Goal: Task Accomplishment & Management: Complete application form

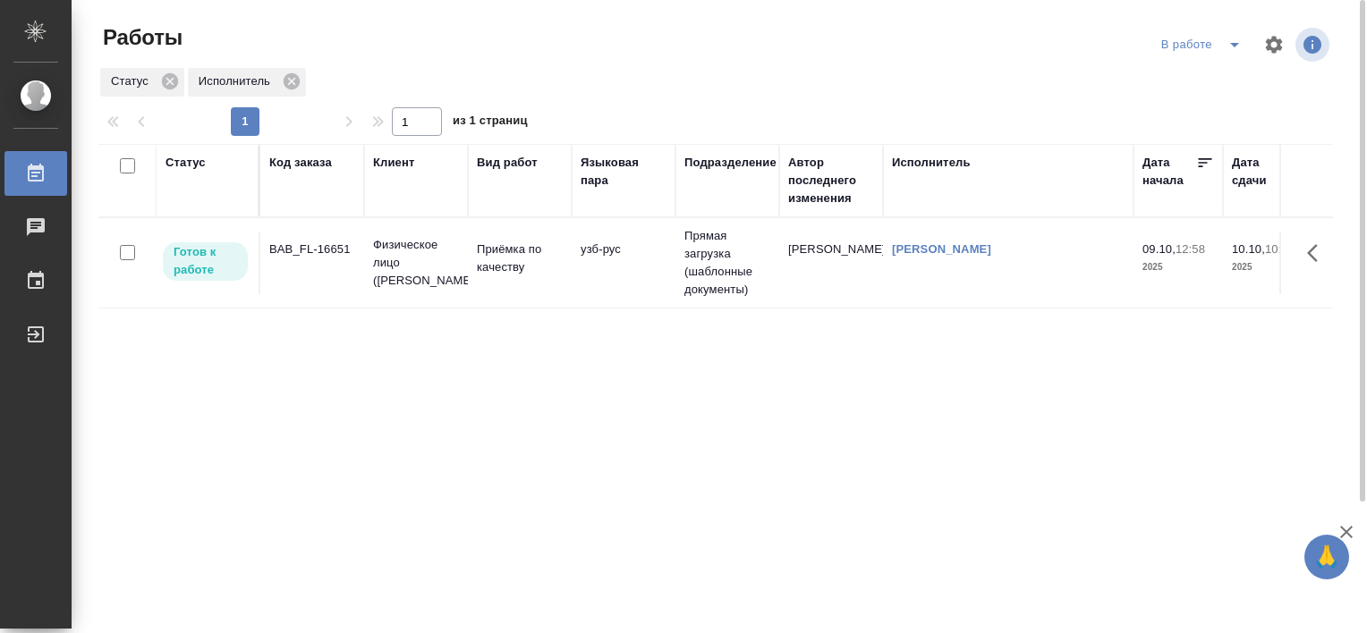
click at [1226, 39] on icon "split button" at bounding box center [1234, 44] width 21 height 21
click at [1206, 81] on li "Стандартные настройки" at bounding box center [1204, 80] width 172 height 29
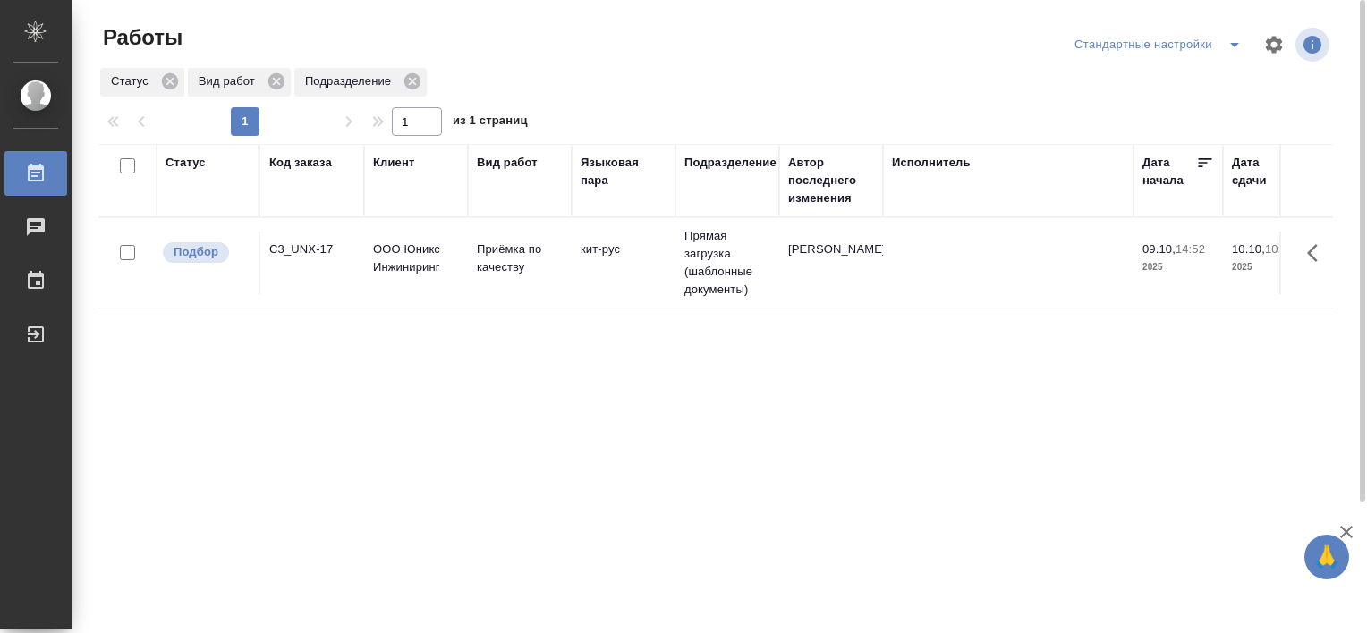
click at [1238, 47] on icon "split button" at bounding box center [1234, 44] width 21 height 21
click at [1173, 82] on li "В работе" at bounding box center [1161, 80] width 182 height 29
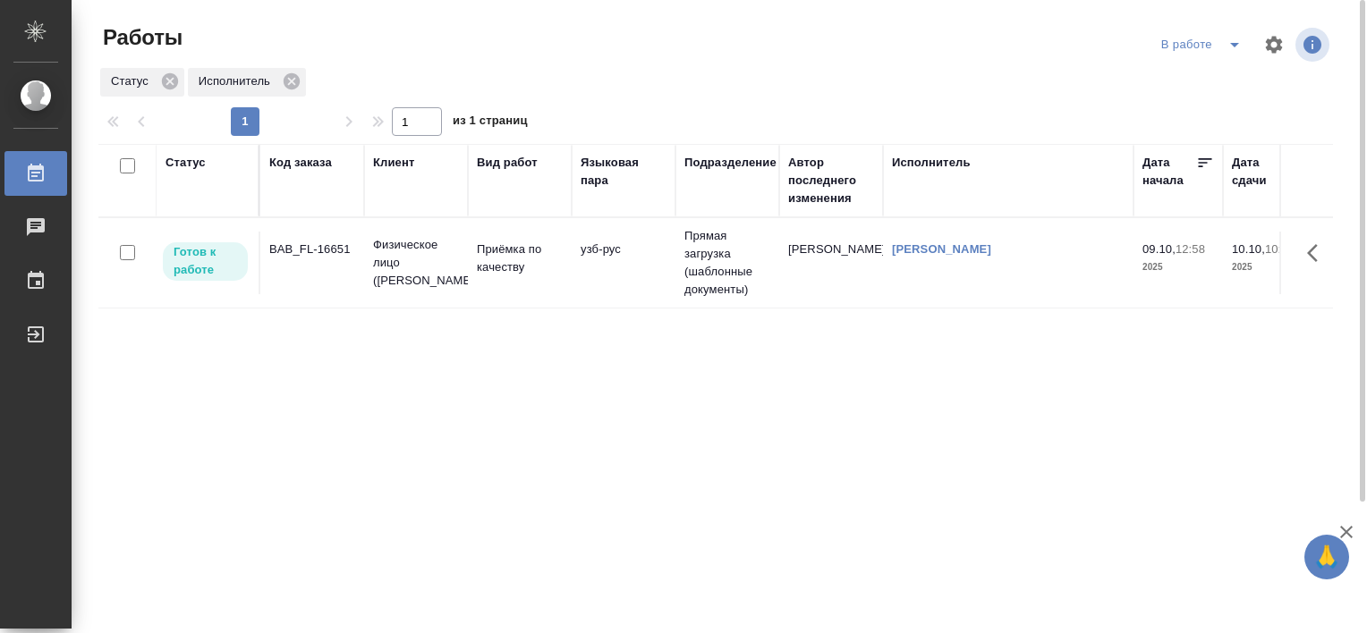
click at [323, 253] on div "BAB_FL-16651" at bounding box center [312, 250] width 86 height 18
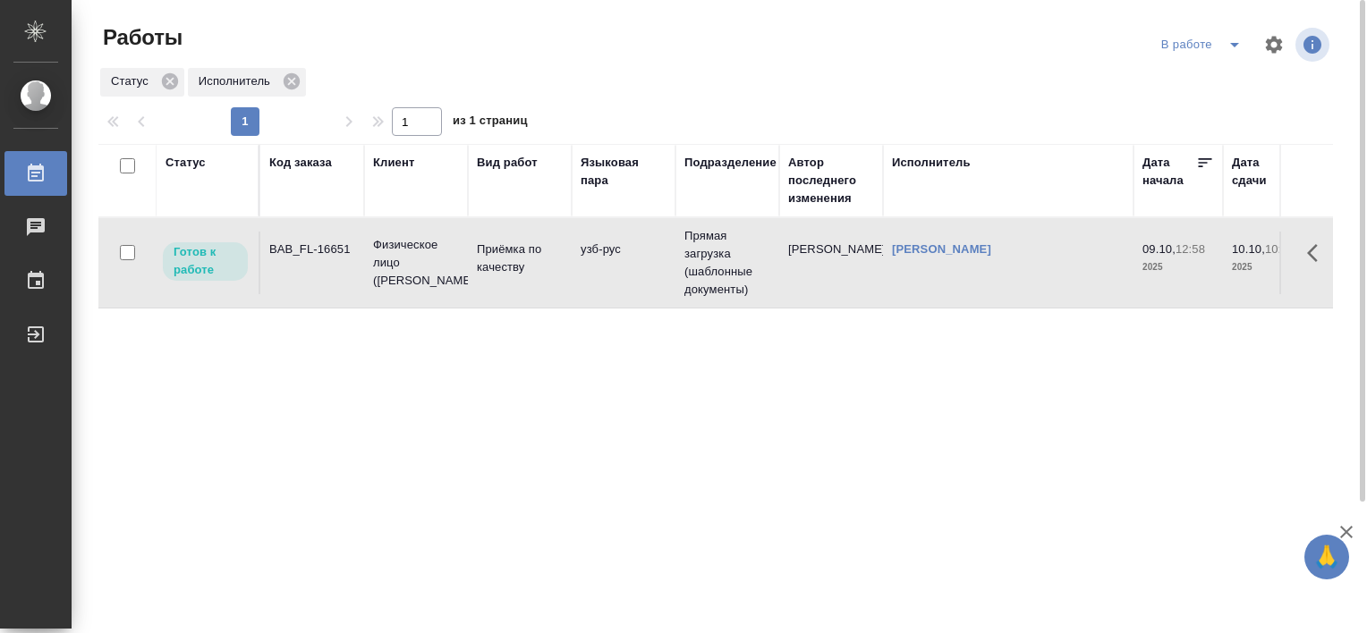
click at [323, 253] on div "BAB_FL-16651" at bounding box center [312, 250] width 86 height 18
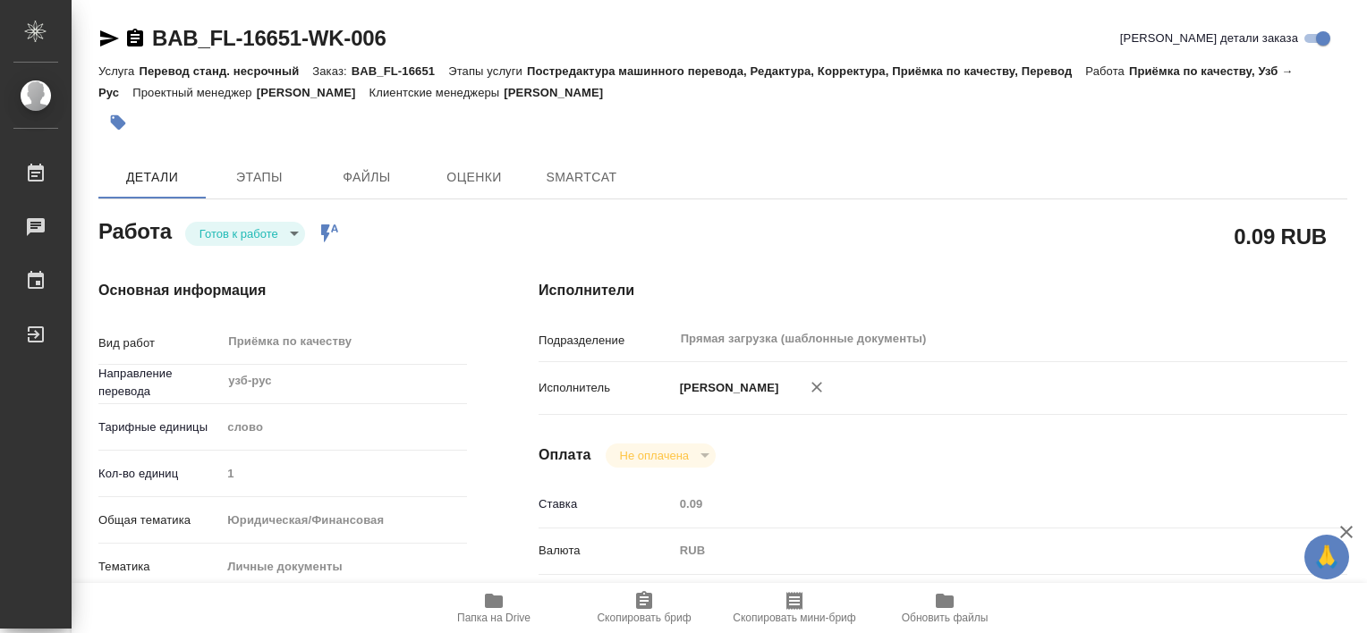
type textarea "x"
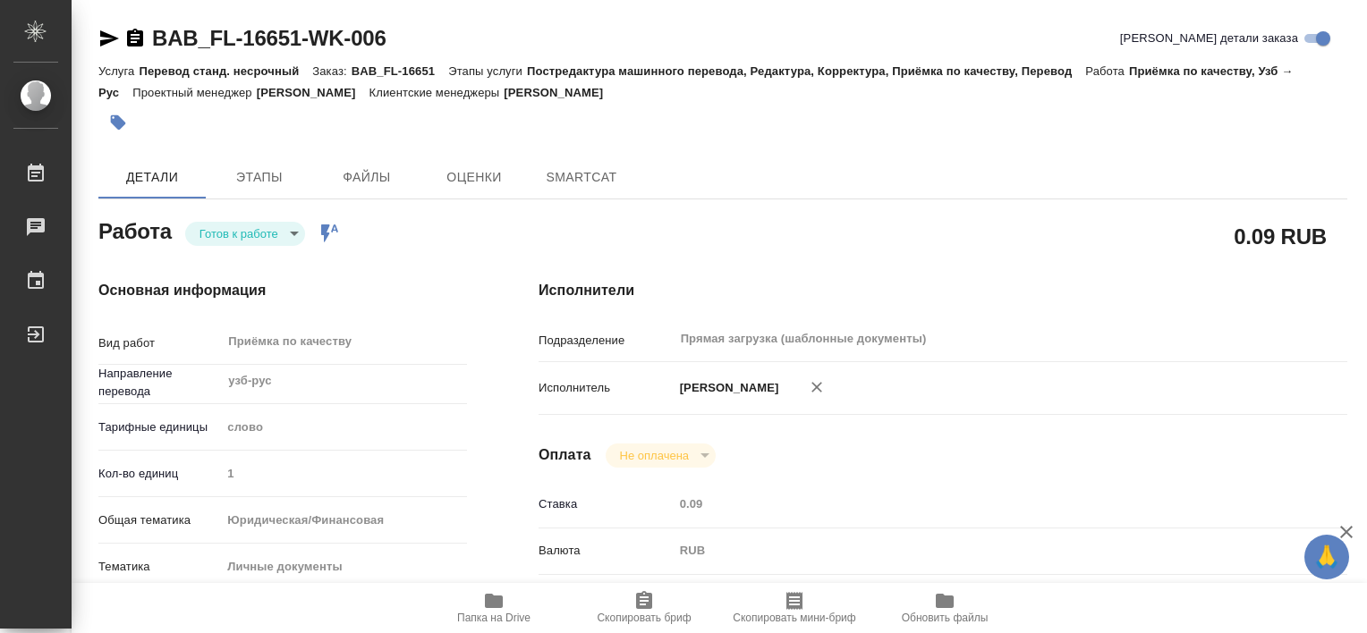
type textarea "x"
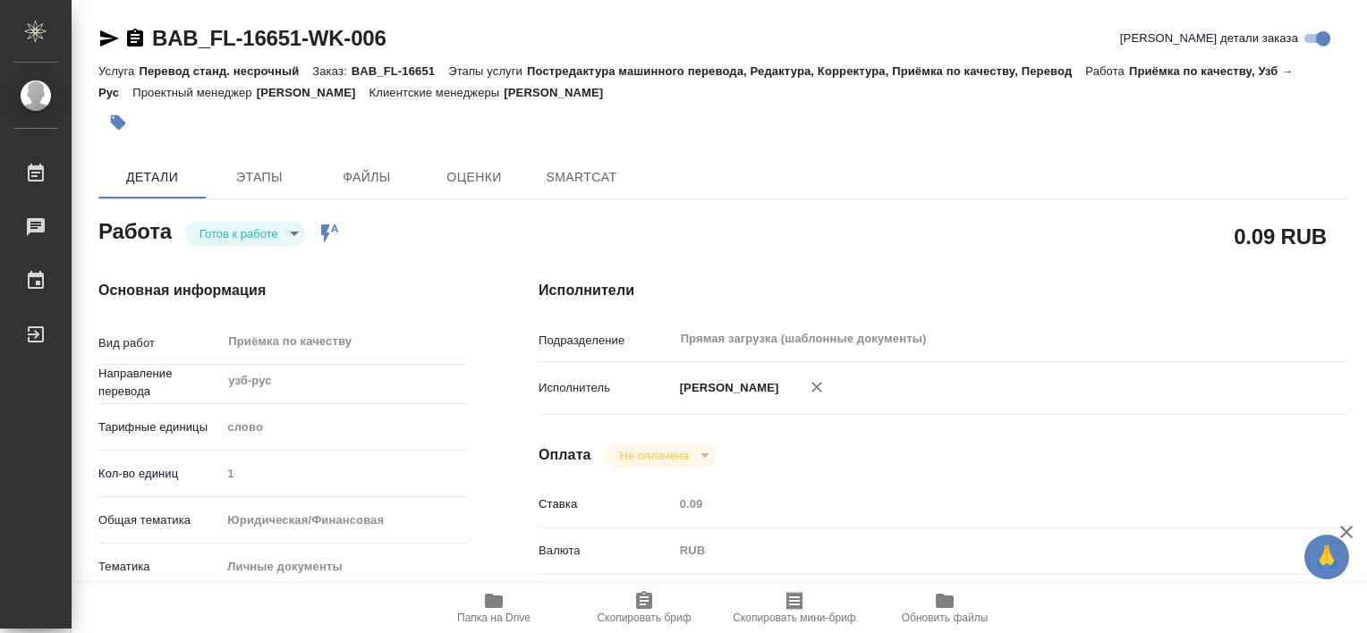
type textarea "x"
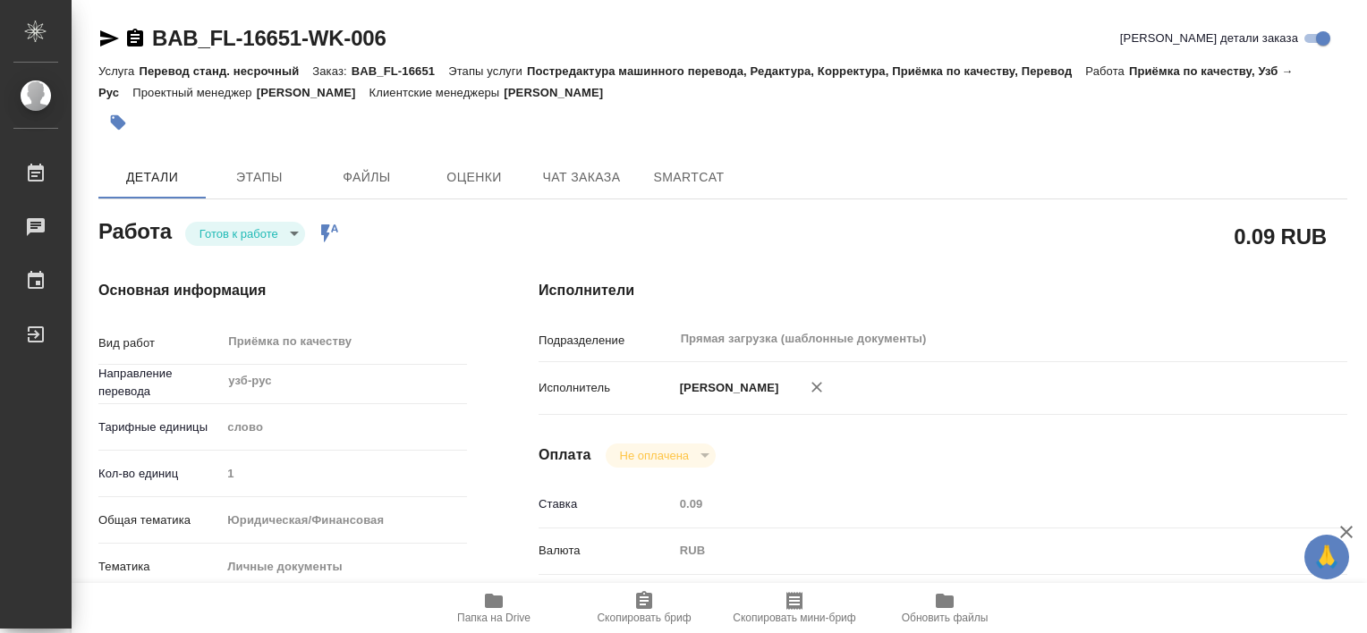
type textarea "x"
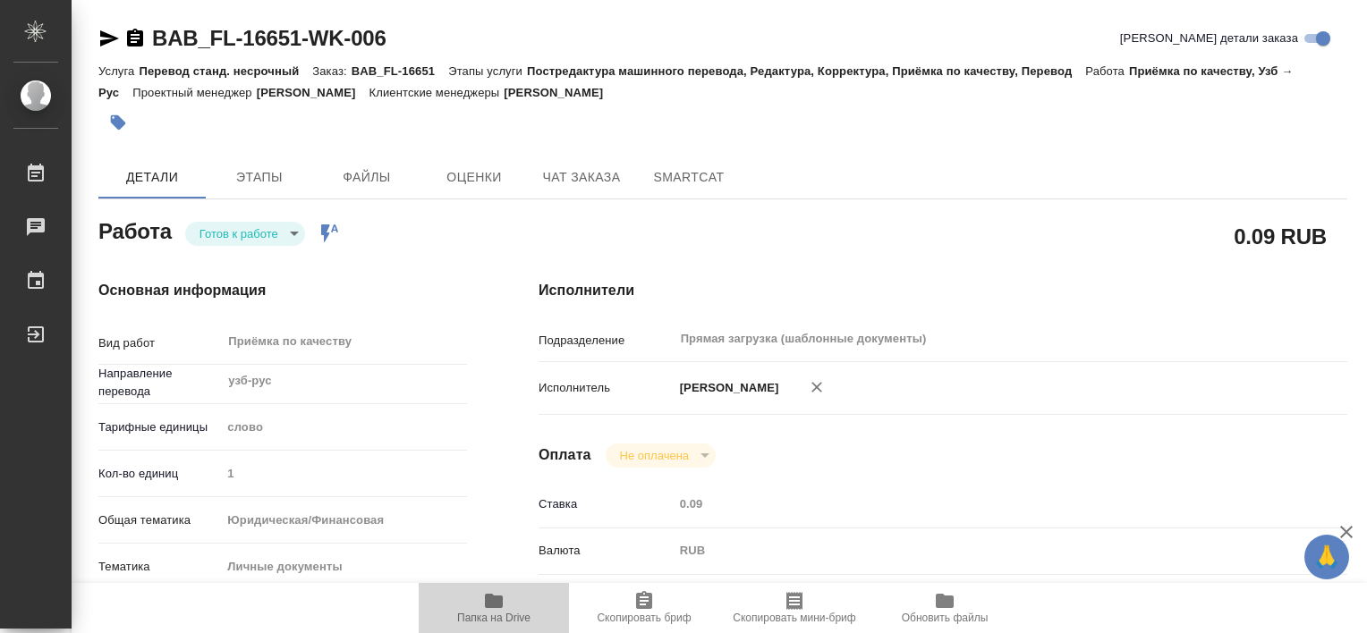
click at [485, 598] on icon "button" at bounding box center [494, 601] width 18 height 14
type textarea "x"
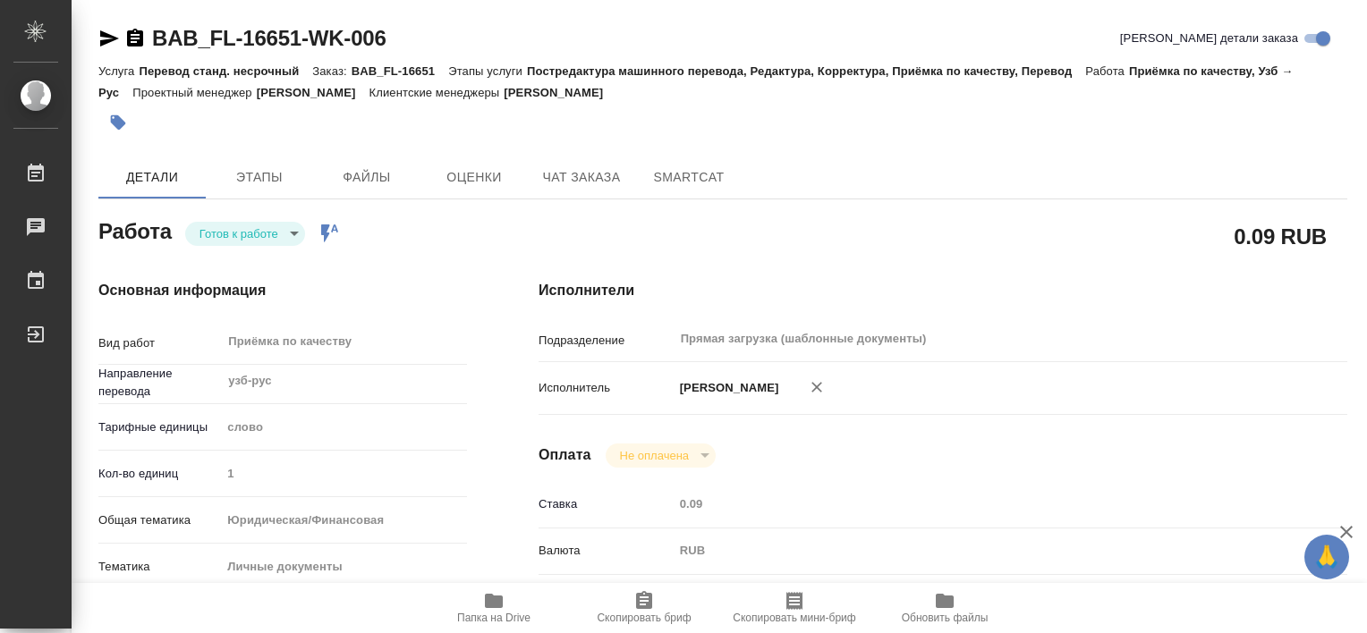
type textarea "x"
click at [502, 612] on span "Папка на Drive" at bounding box center [493, 618] width 73 height 13
click at [122, 119] on icon "button" at bounding box center [118, 123] width 18 height 18
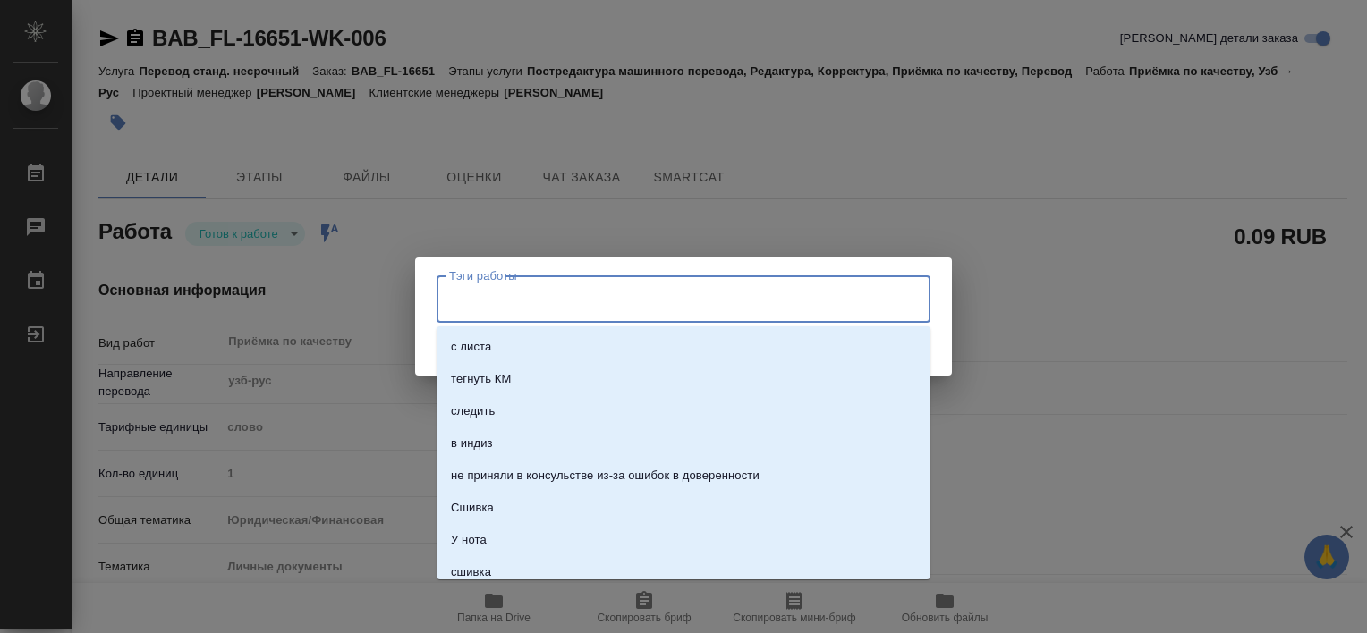
click at [551, 305] on input "Тэги работы" at bounding box center [667, 299] width 444 height 30
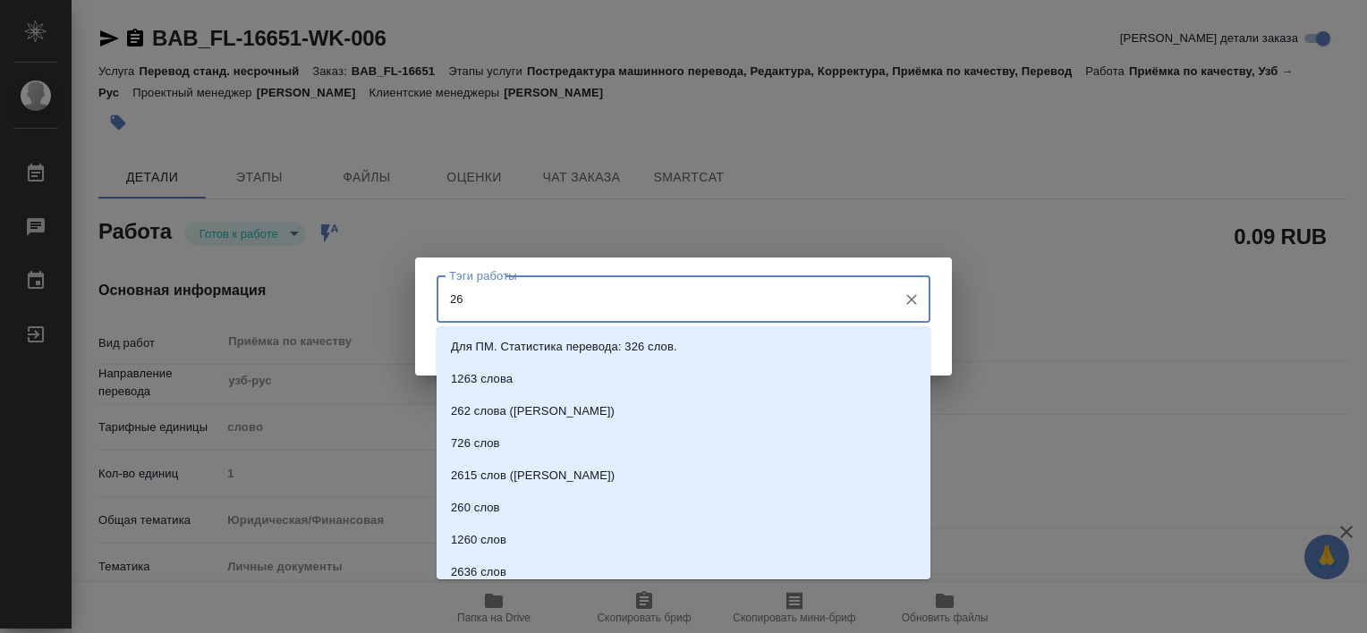
type input "266"
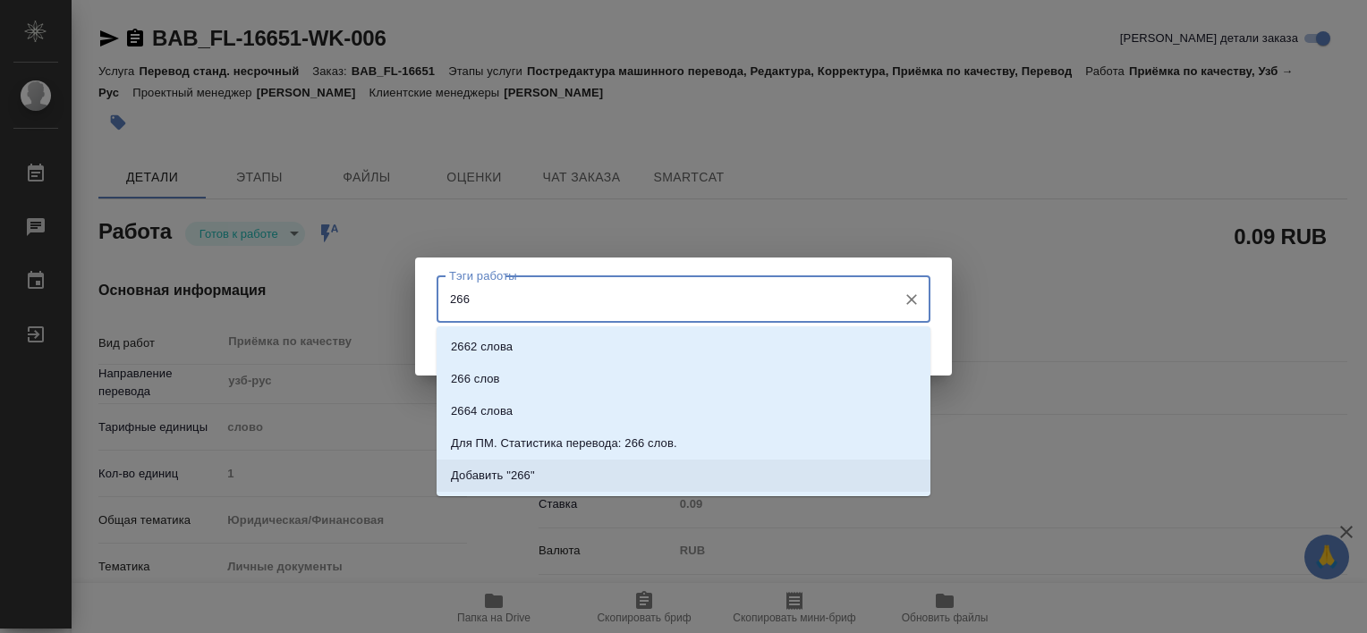
click at [530, 488] on li "Добавить "266"" at bounding box center [684, 476] width 494 height 32
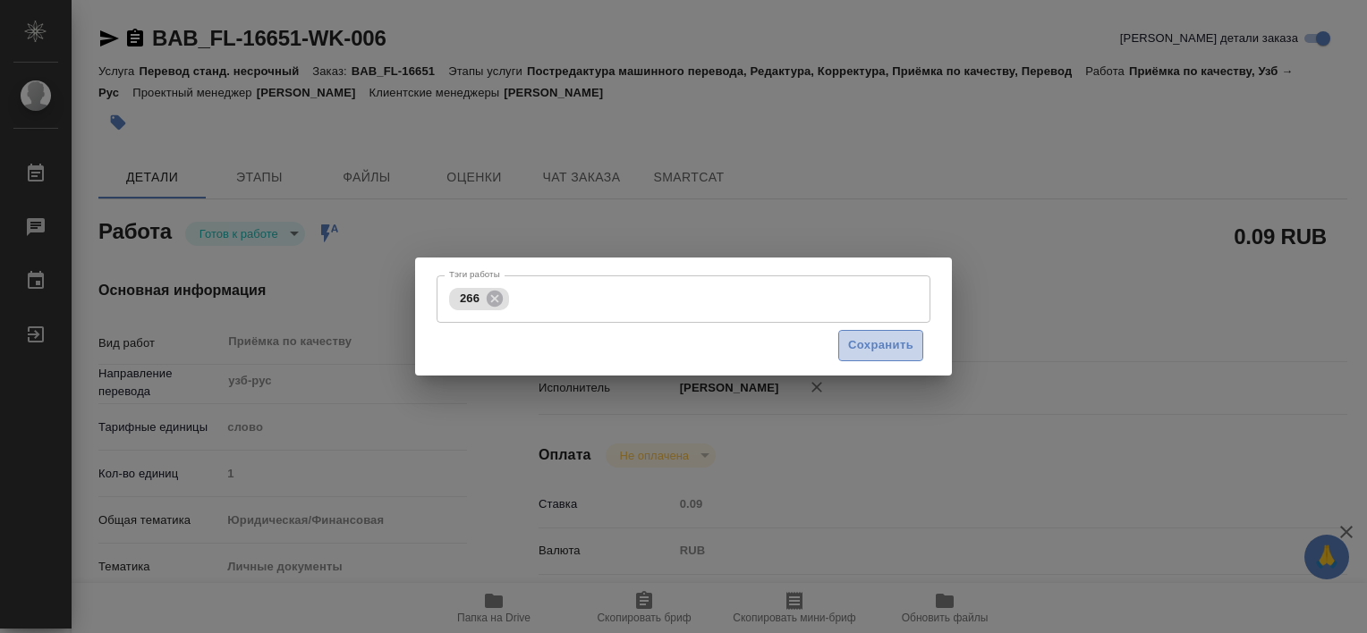
click at [884, 353] on span "Сохранить" at bounding box center [880, 345] width 65 height 21
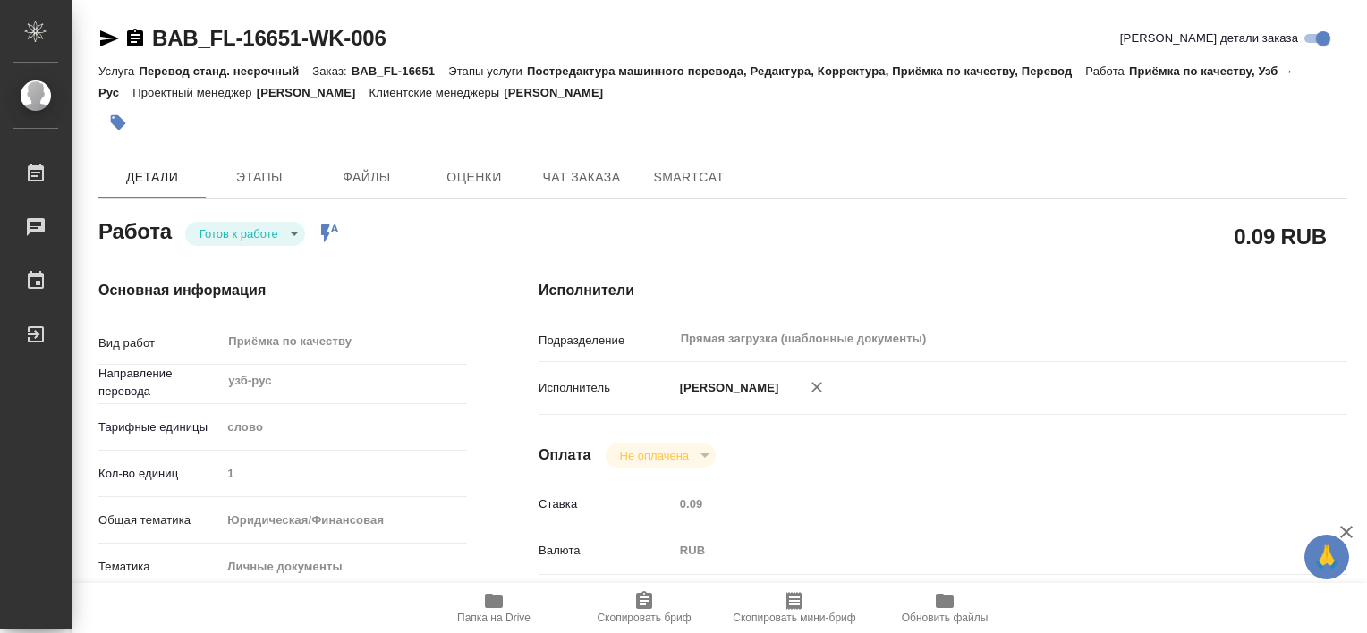
type input "readyForWork"
type textarea "Приёмка по качеству"
type textarea "x"
type input "узб-рус"
type input "5a8b1489cc6b4906c91bfd90"
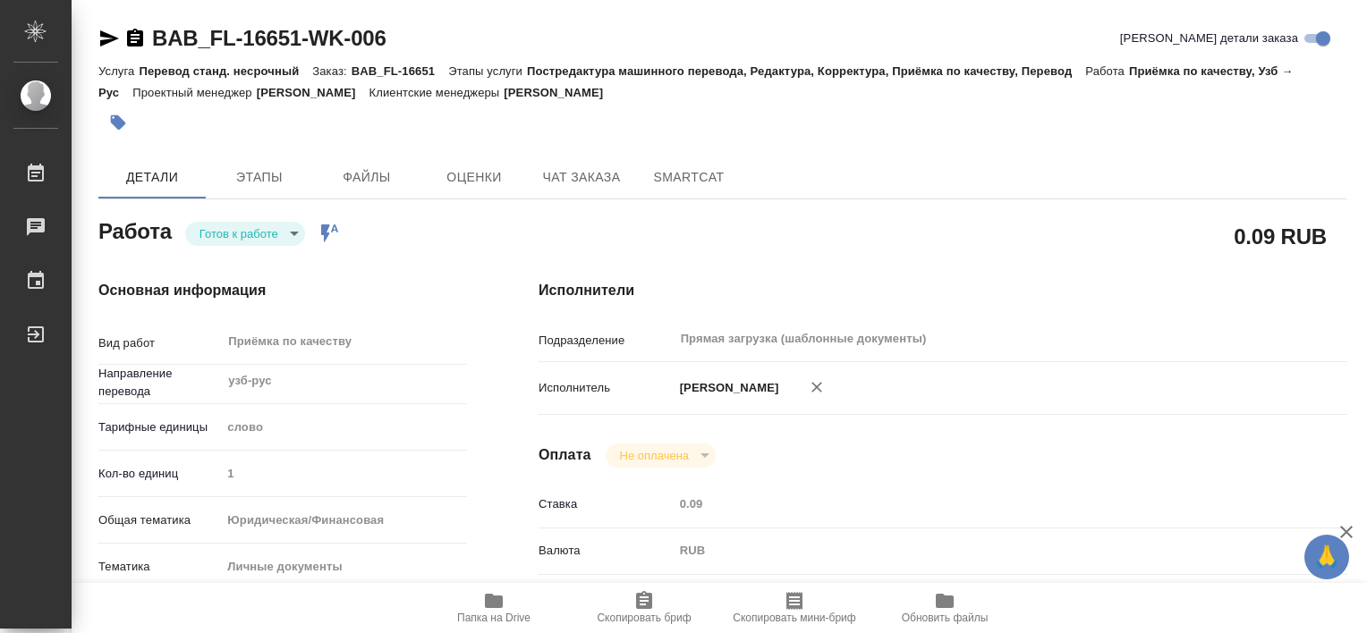
type input "1"
type input "yr-fn"
type input "5a8b8b956a9677013d343cfe"
checkbox input "true"
type input "09.10.2025 12:58"
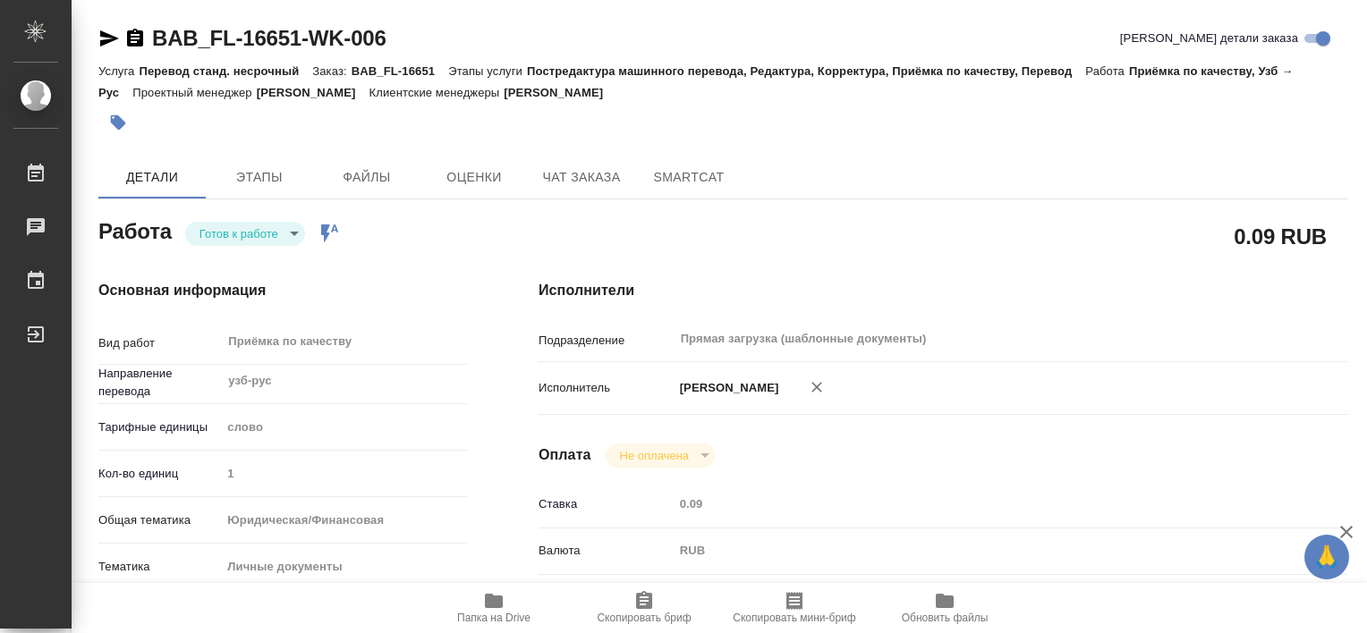
type input "10.10.2025 10:00"
type input "Прямая загрузка (шаблонные документы)"
type input "notPayed"
type input "0.09"
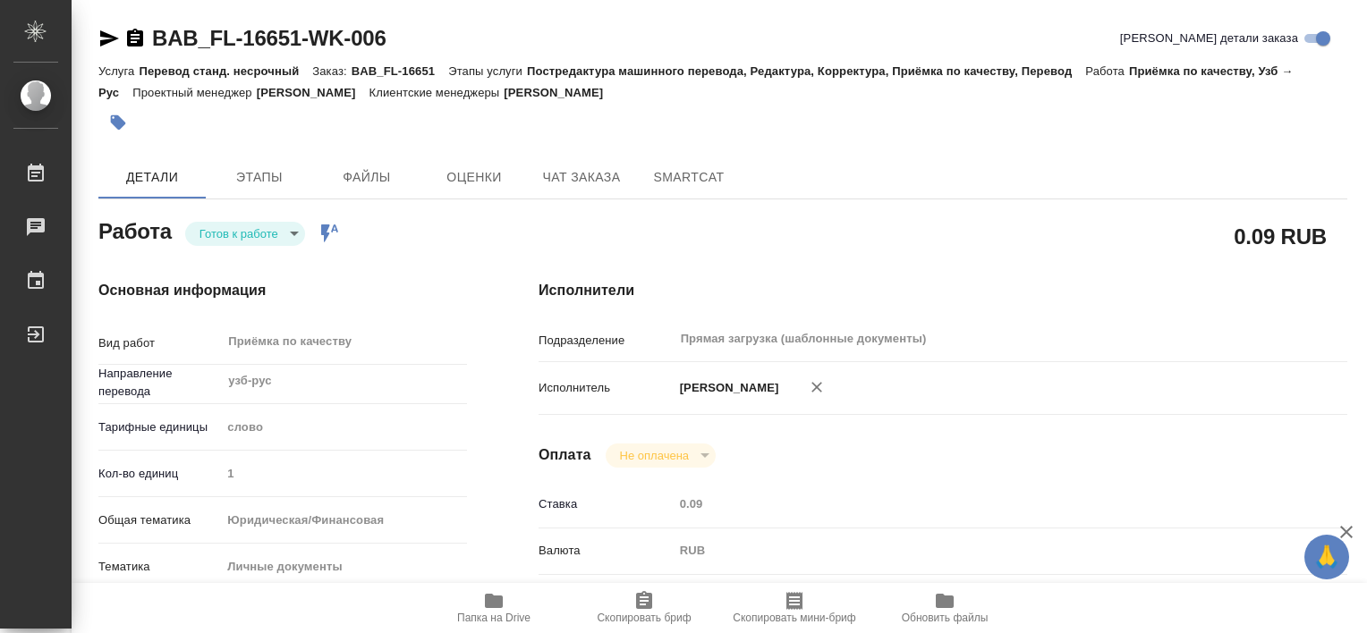
type input "RUB"
type input "[PERSON_NAME]"
type textarea "x"
type textarea "/Clients/FL_BAB/Orders/BAB_FL-16651/Corrected/BAB_FL-16651-WK-006"
type textarea "x"
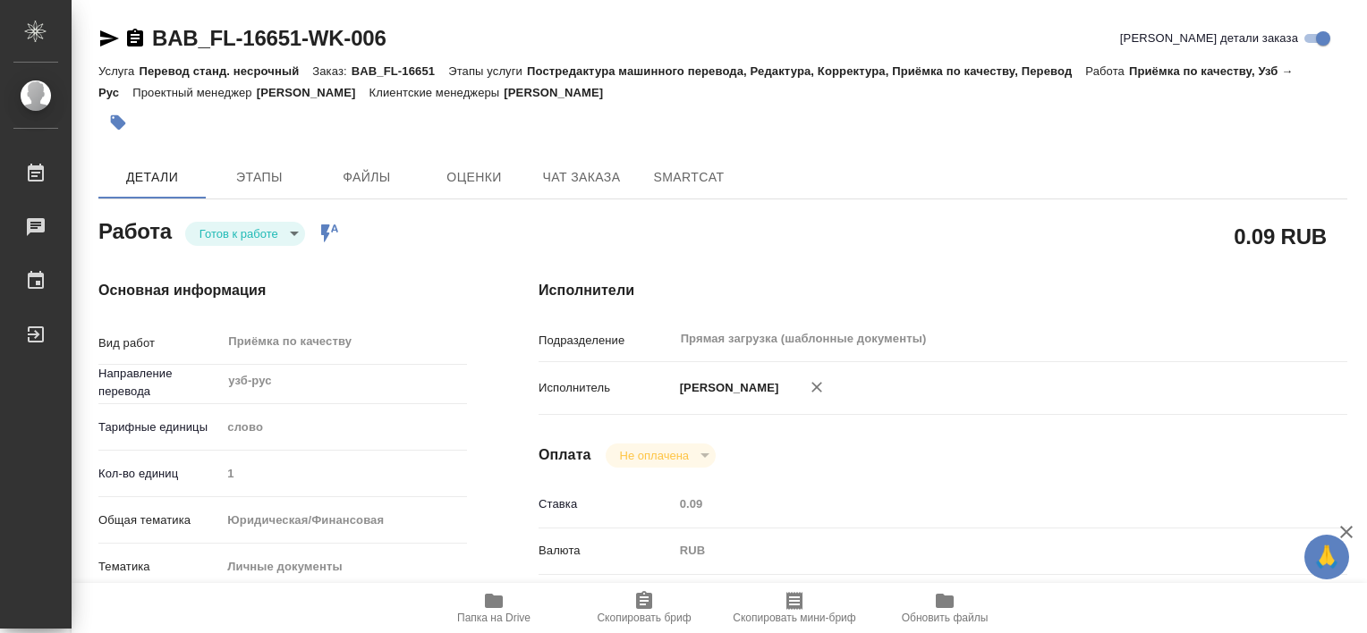
type input "BAB_FL-16651"
type input "Перевод станд. несрочный"
type input "Постредактура машинного перевода, Редактура, Корректура, Приёмка по качеству, П…"
type input "[PERSON_NAME]"
type input "/Clients/FL_BAB/Orders/BAB_FL-16651"
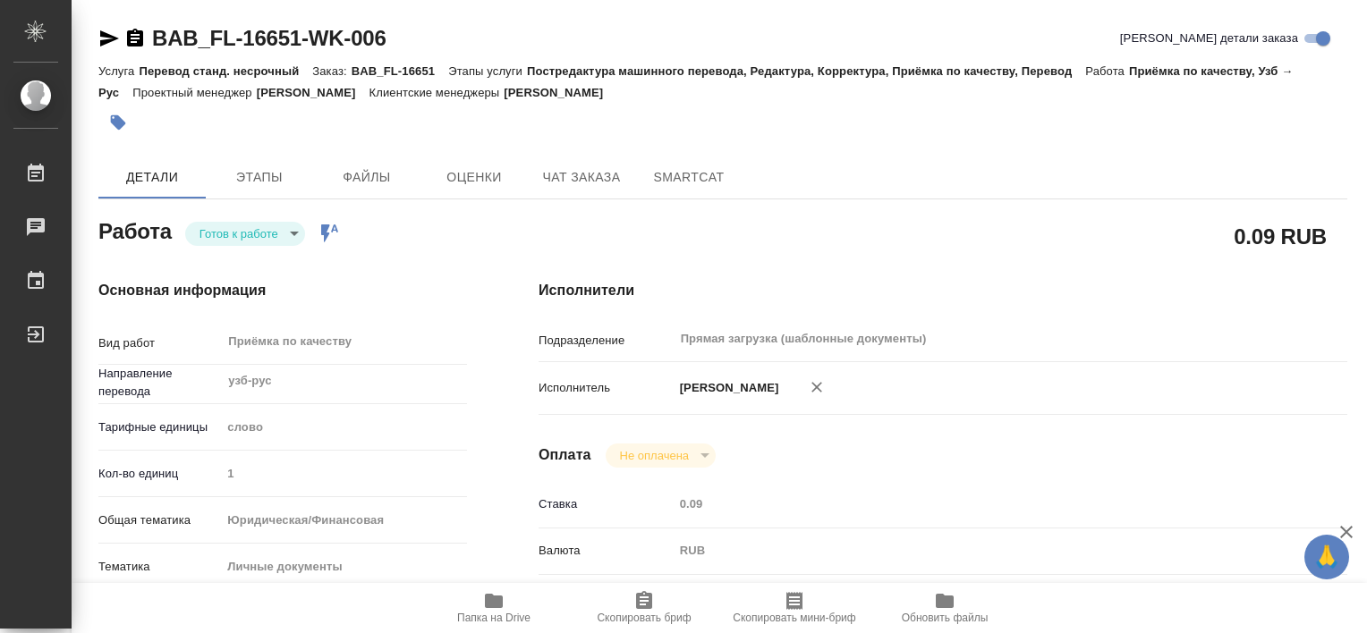
type textarea "x"
type textarea "миграционка в референсах"
type textarea "x"
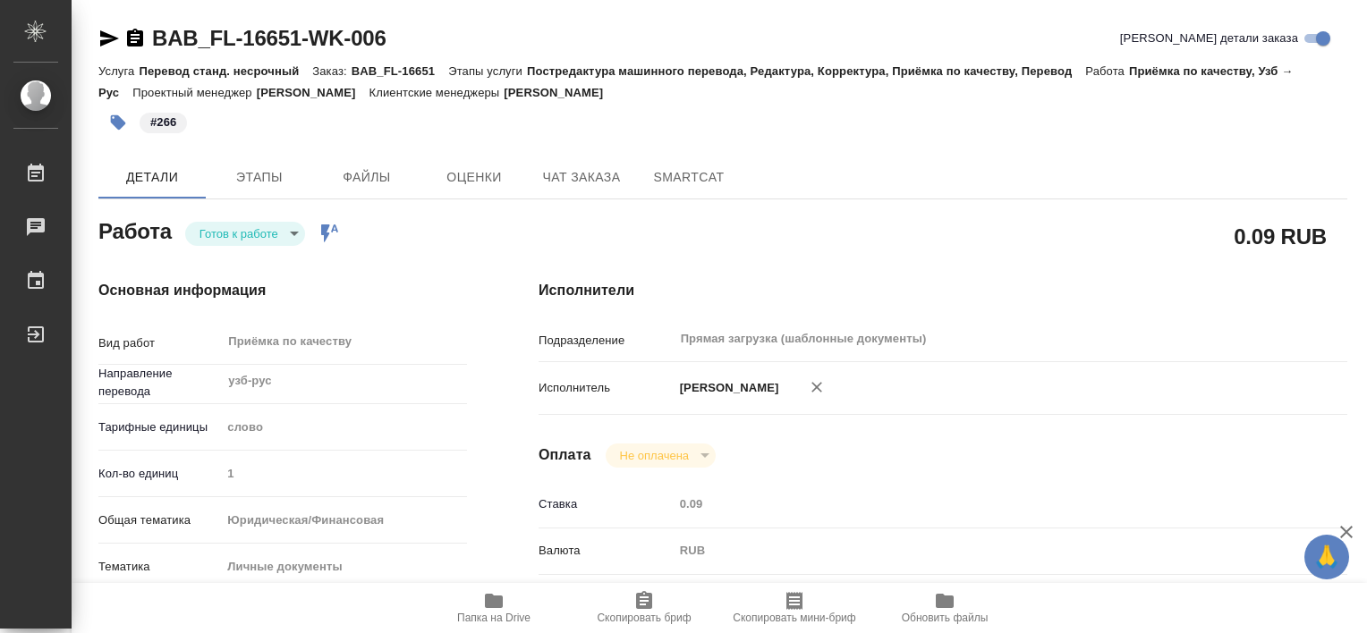
type textarea "x"
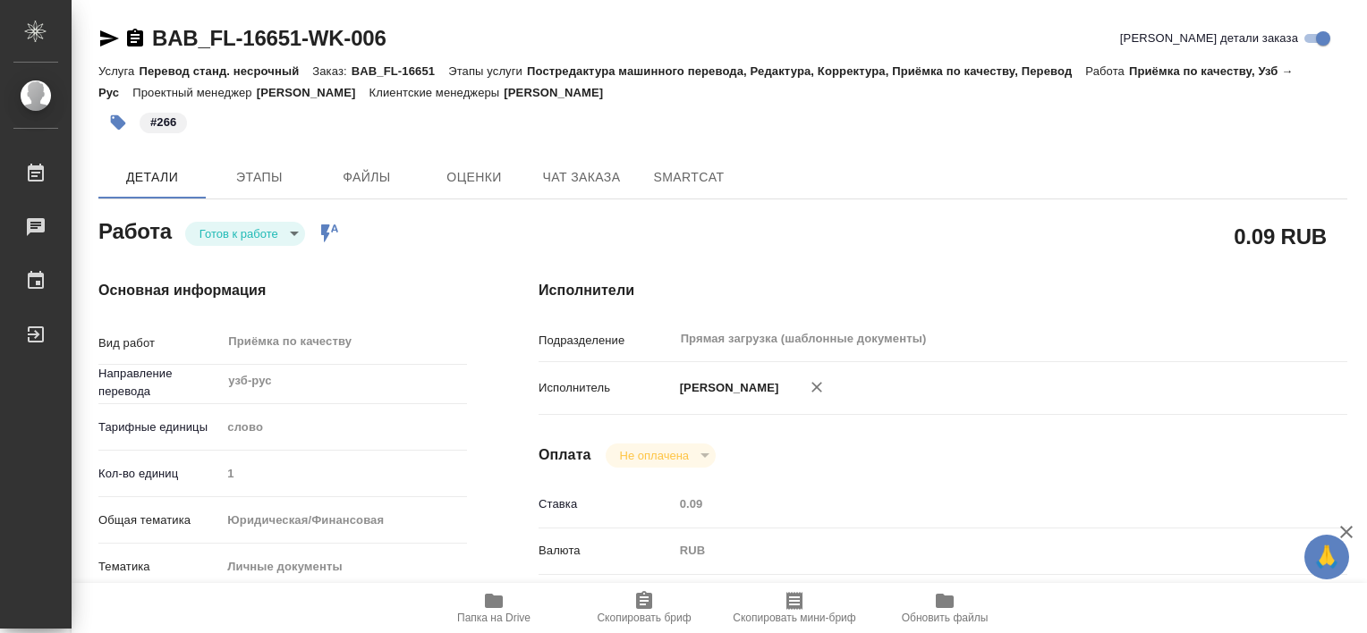
type textarea "x"
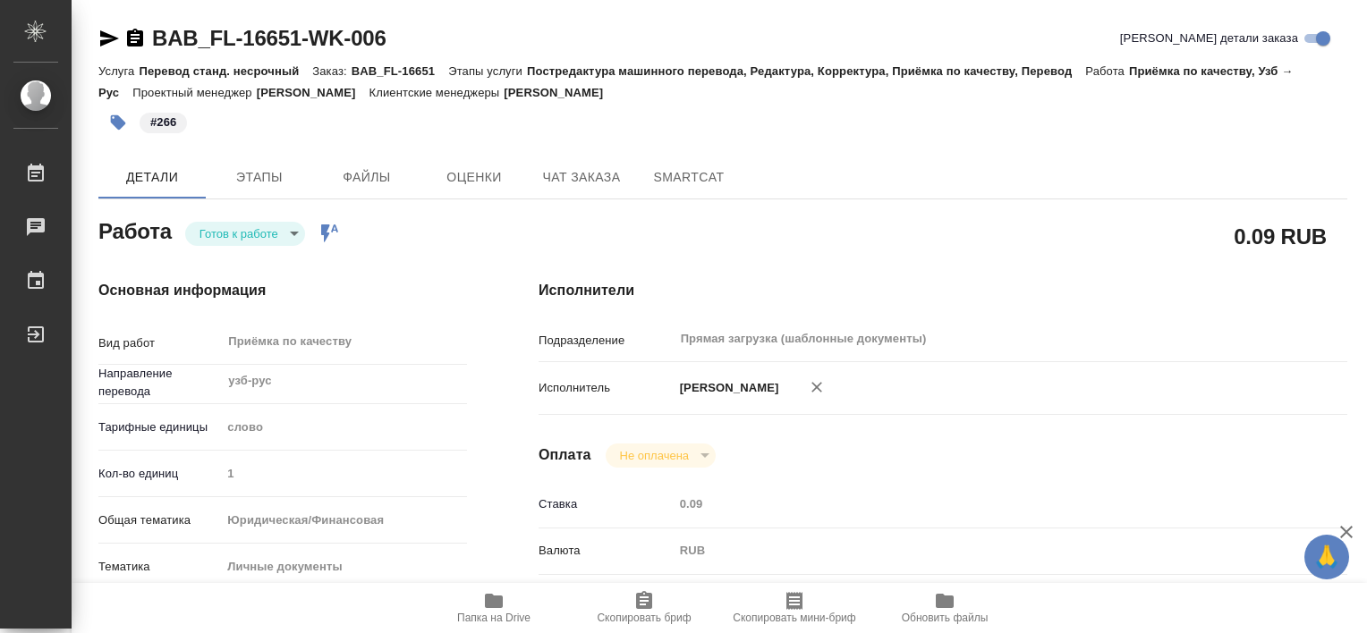
type textarea "x"
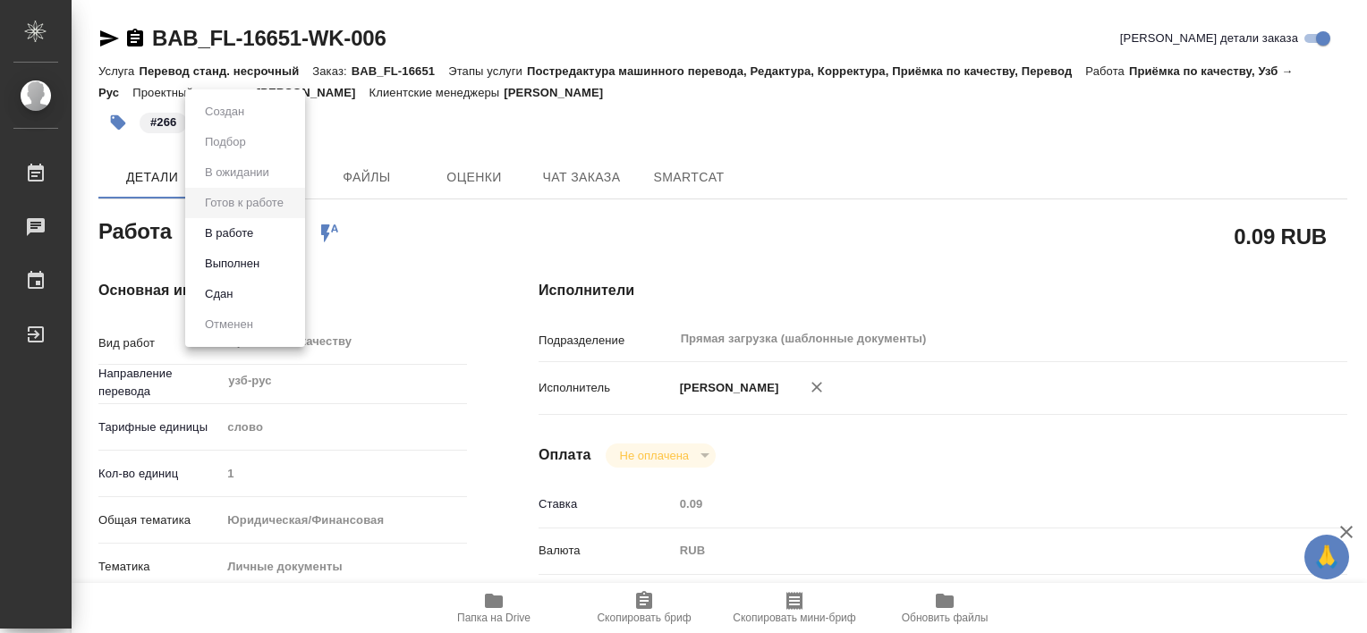
click at [293, 238] on body "🙏 .cls-1 fill:#fff; AWATERA Tretyakova Valeriya Работы 0 Чаты График Выйти BAB_…" at bounding box center [683, 316] width 1367 height 633
click at [267, 262] on li "Выполнен" at bounding box center [245, 264] width 120 height 30
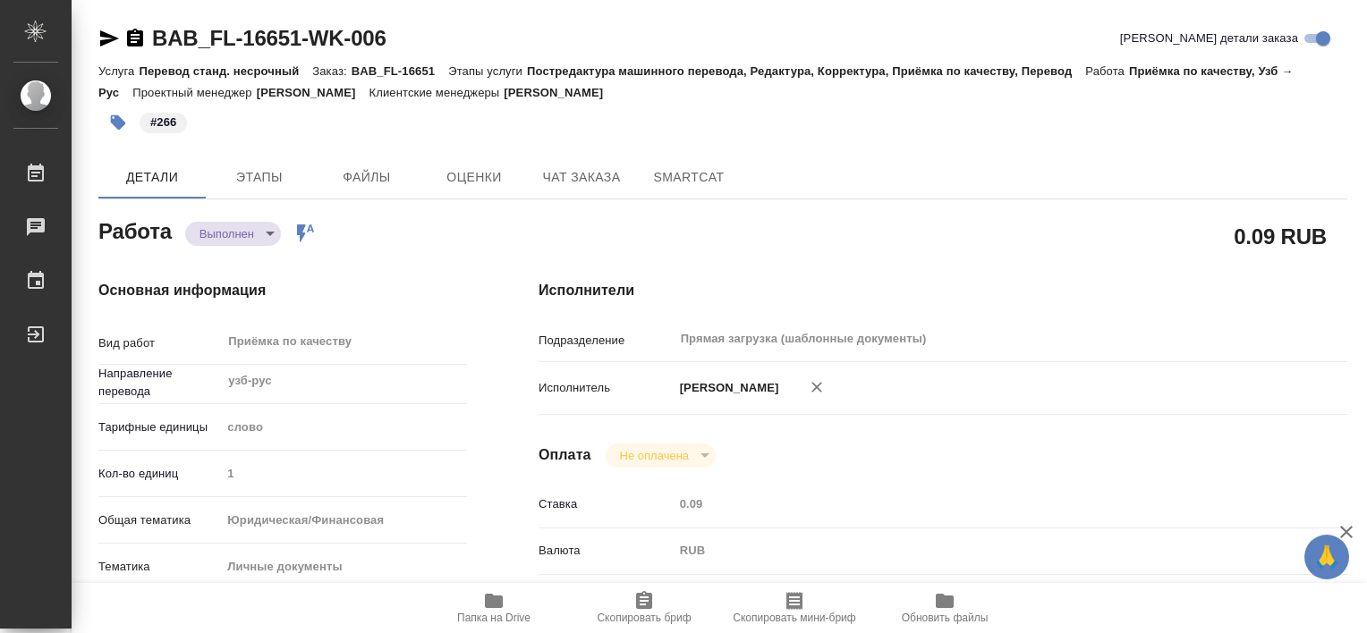
type textarea "x"
